Goal: Information Seeking & Learning: Check status

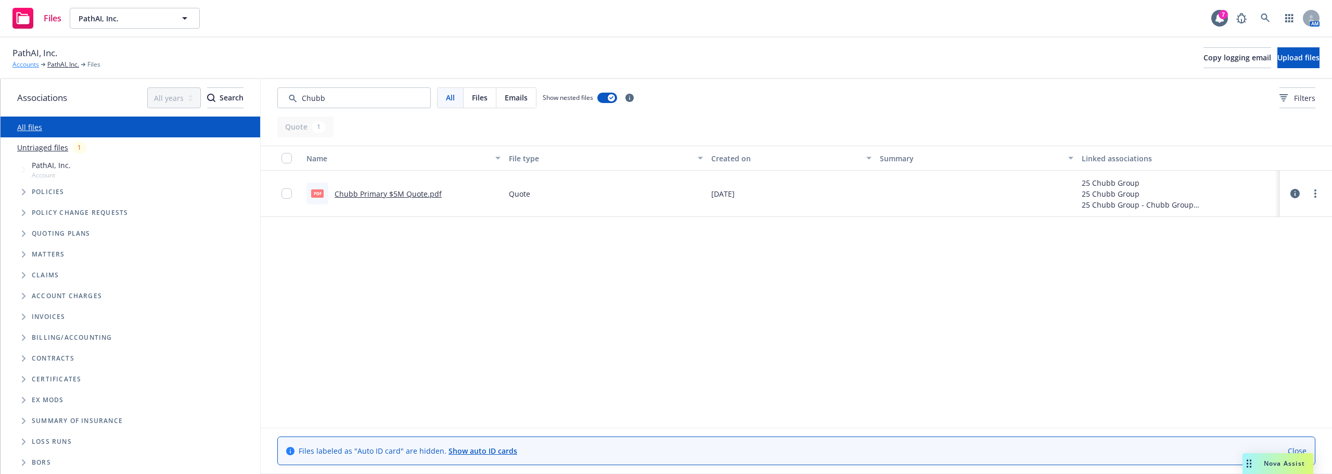
click at [17, 65] on link "Accounts" at bounding box center [25, 64] width 27 height 9
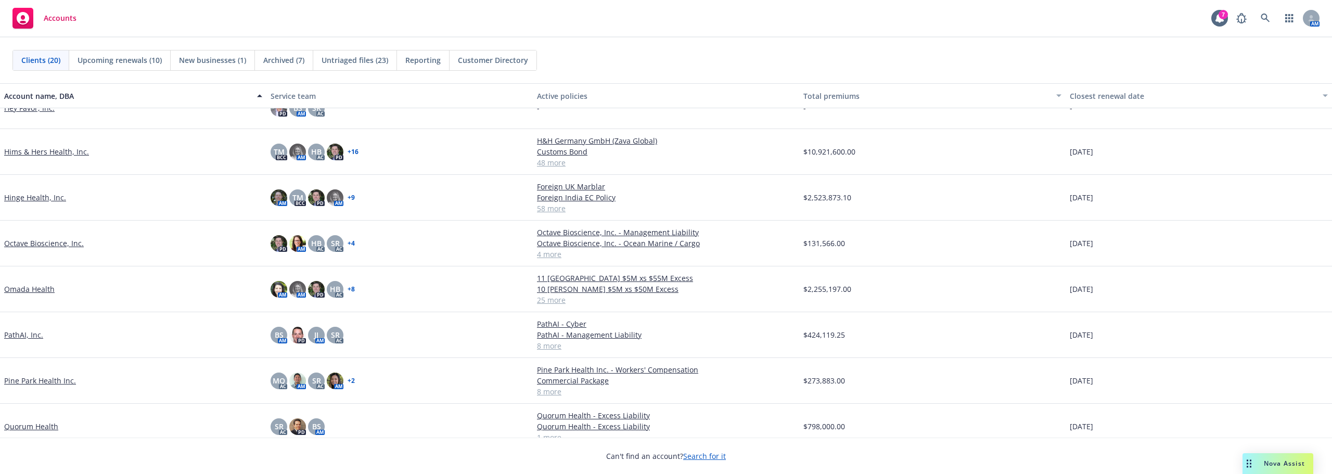
scroll to position [364, 0]
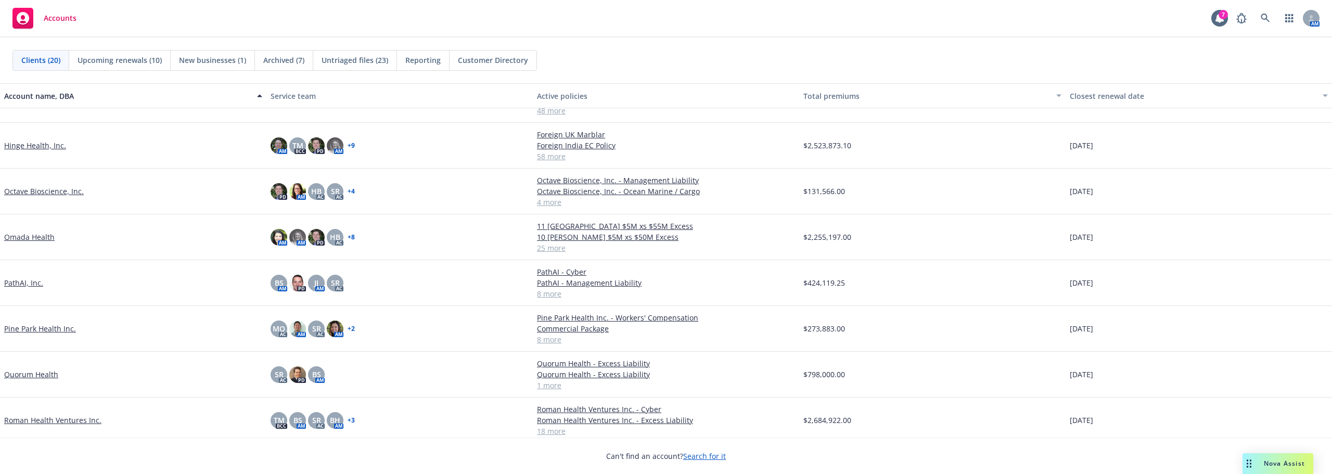
click at [24, 285] on link "PathAI, Inc." at bounding box center [23, 282] width 39 height 11
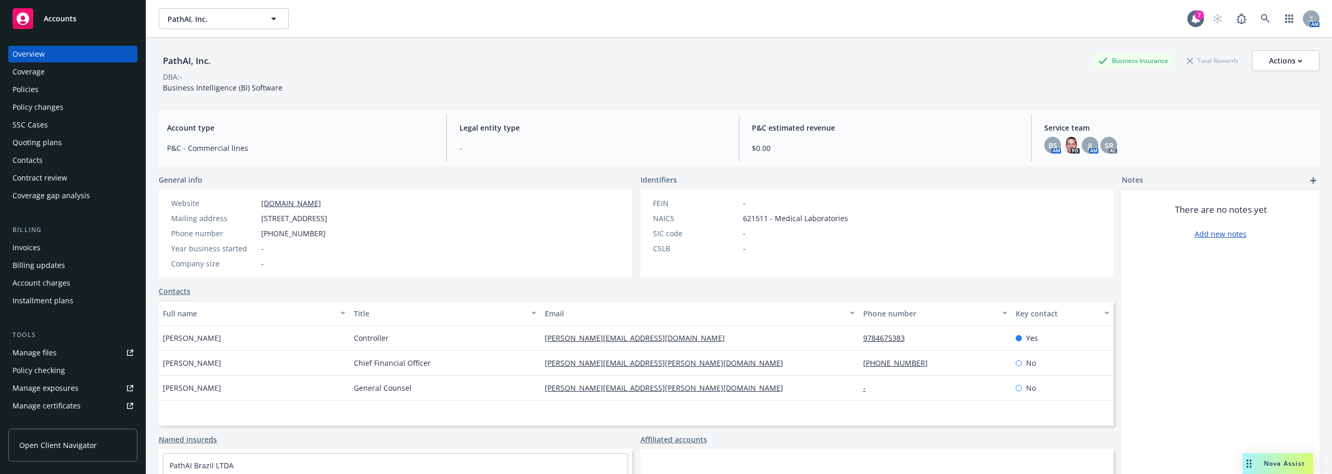
click at [66, 91] on div "Policies" at bounding box center [72, 89] width 121 height 17
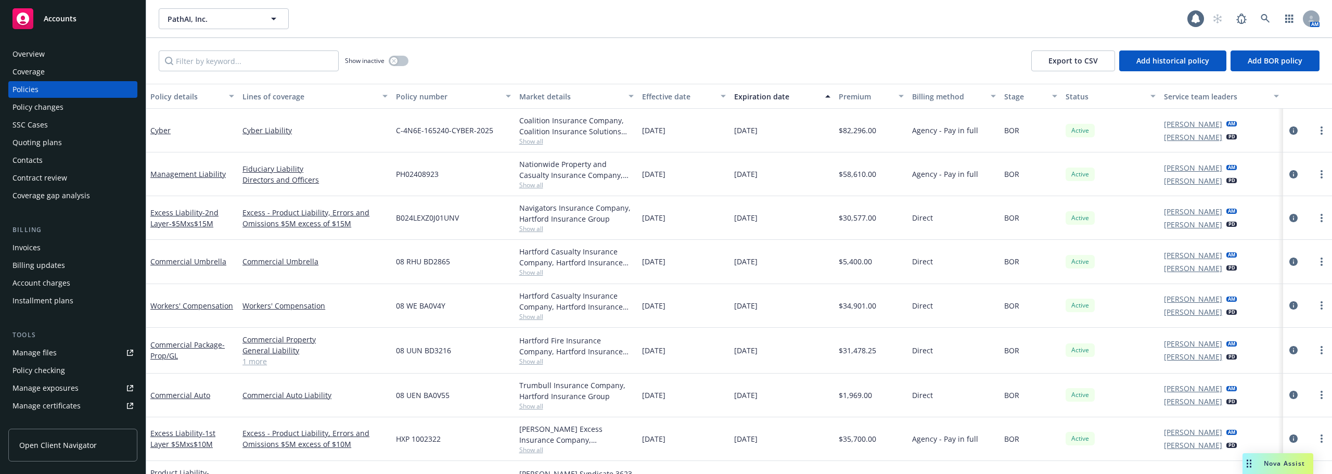
click at [50, 146] on div "Quoting plans" at bounding box center [36, 142] width 49 height 17
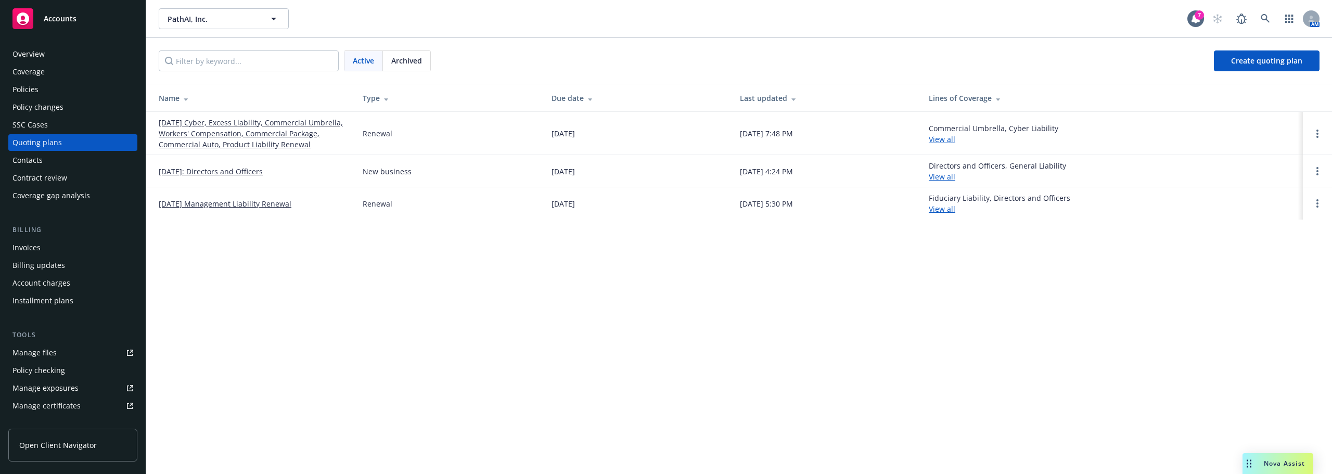
click at [307, 131] on link "10/22/25 Cyber, Excess Liability, Commercial Umbrella, Workers' Compensation, C…" at bounding box center [252, 133] width 187 height 33
